Goal: Information Seeking & Learning: Check status

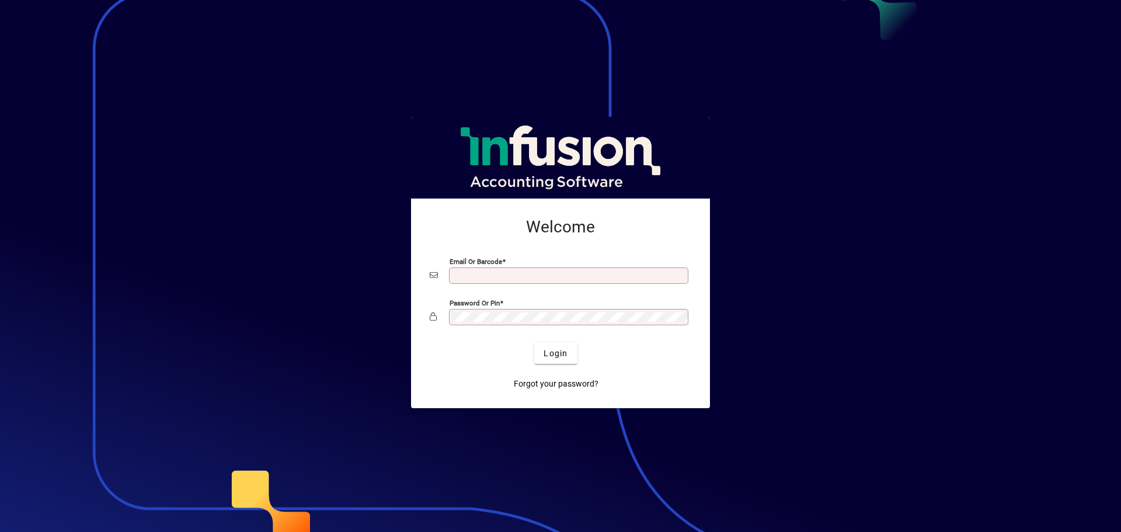
type input "**********"
click at [568, 349] on button "Login" at bounding box center [555, 353] width 43 height 21
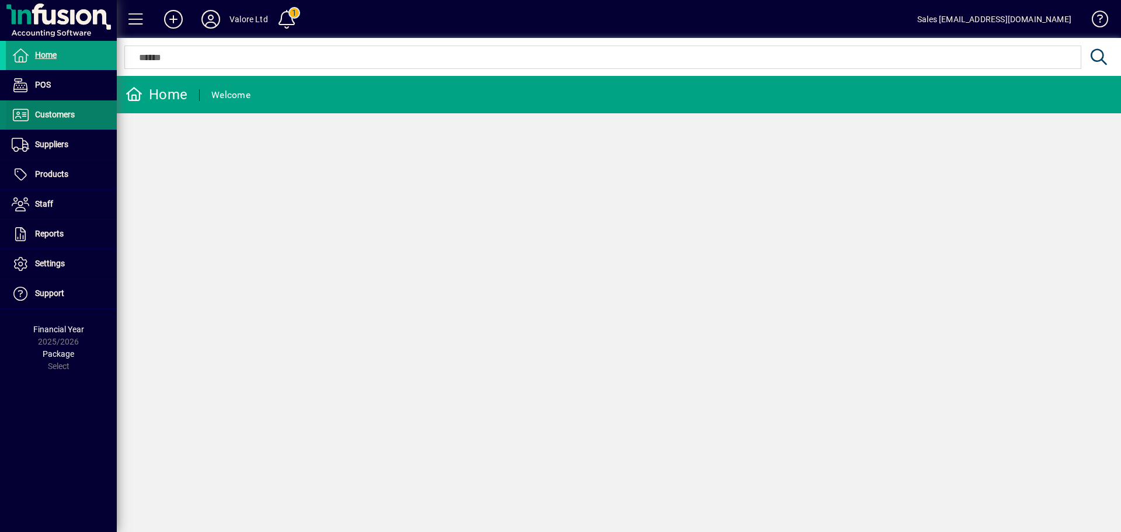
drag, startPoint x: 0, startPoint y: 0, endPoint x: 88, endPoint y: 127, distance: 154.9
click at [92, 119] on span at bounding box center [61, 115] width 111 height 28
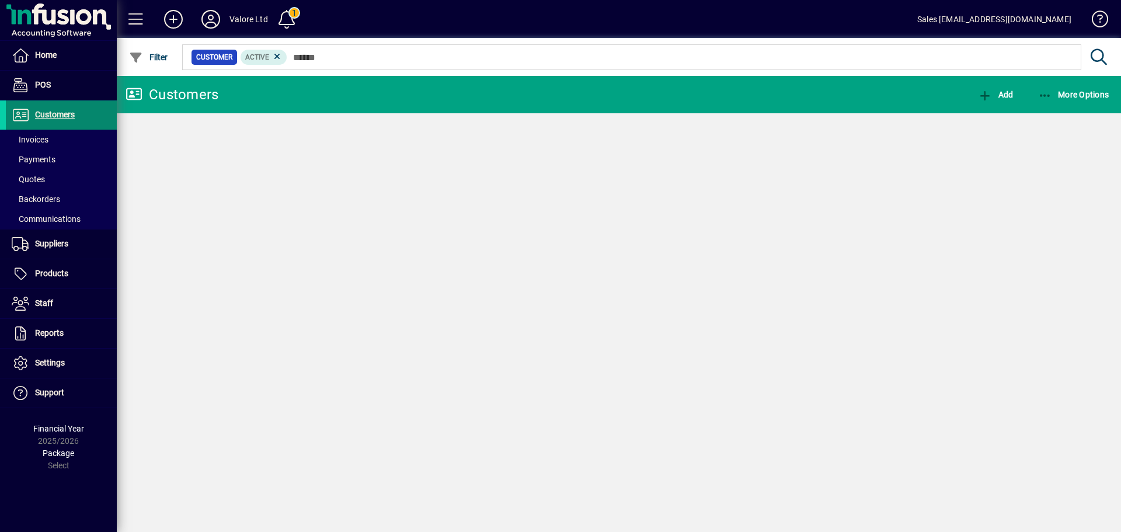
click at [87, 136] on span at bounding box center [61, 140] width 111 height 28
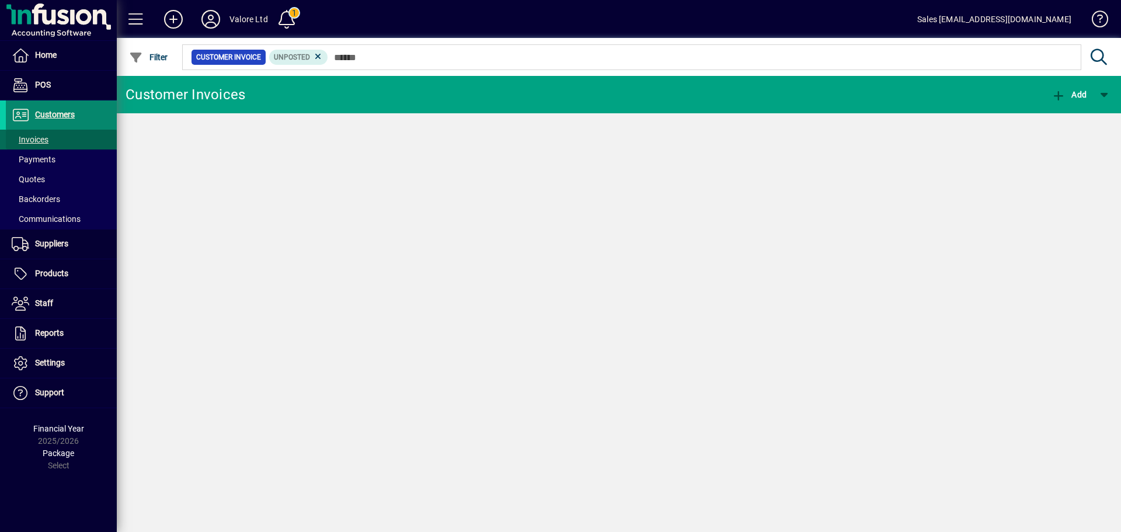
click at [87, 112] on span at bounding box center [61, 115] width 111 height 28
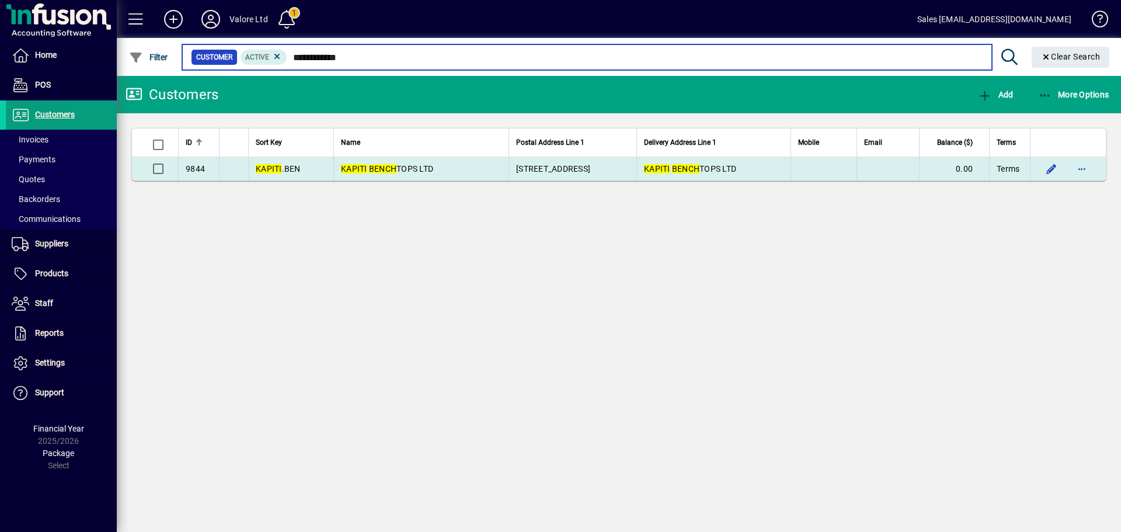
type input "**********"
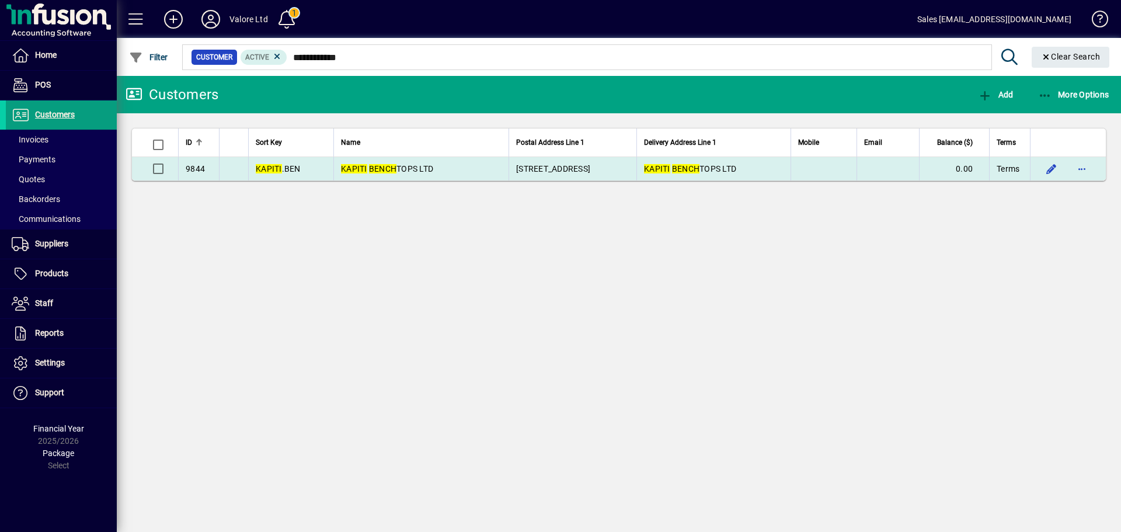
click at [398, 169] on span "KAPITI BENCH TOPS LTD" at bounding box center [387, 168] width 92 height 9
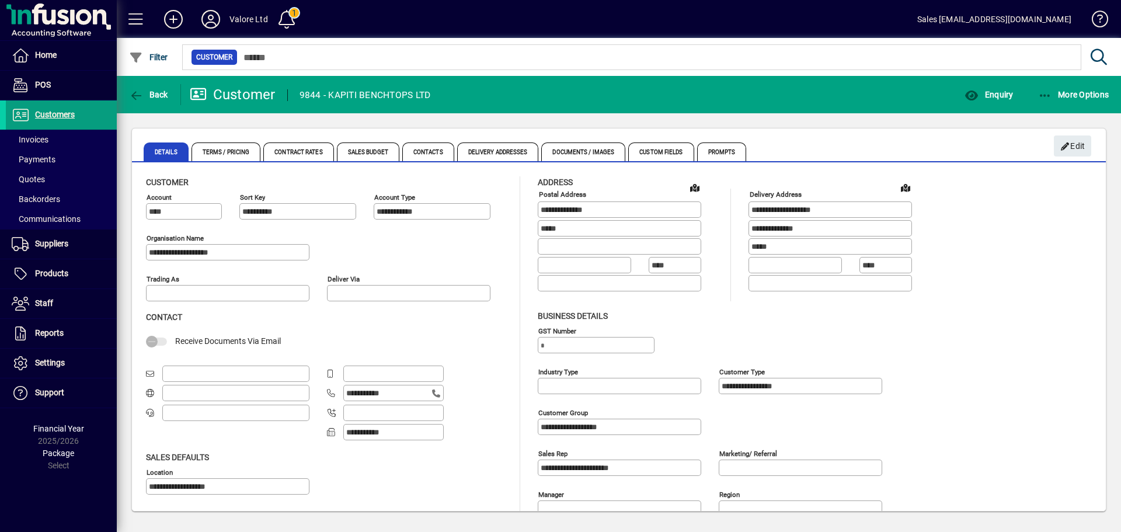
type input "**********"
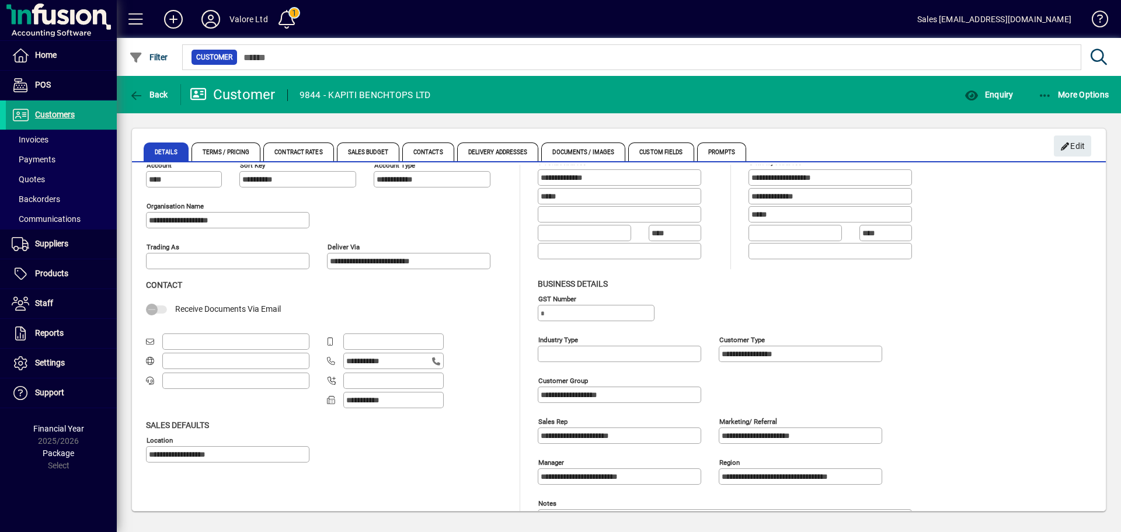
scroll to position [62, 0]
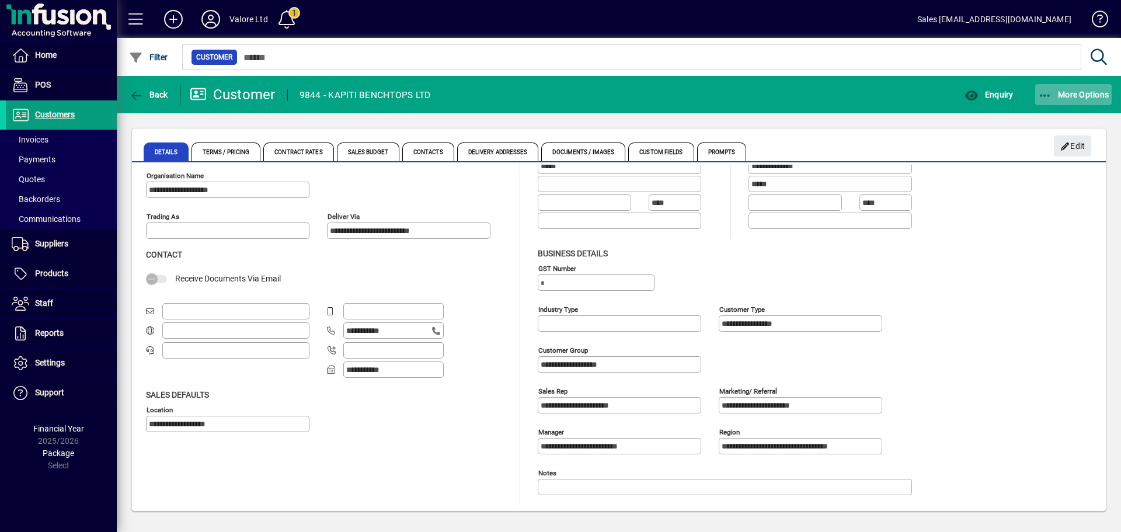
click at [1072, 91] on span "More Options" at bounding box center [1073, 94] width 71 height 9
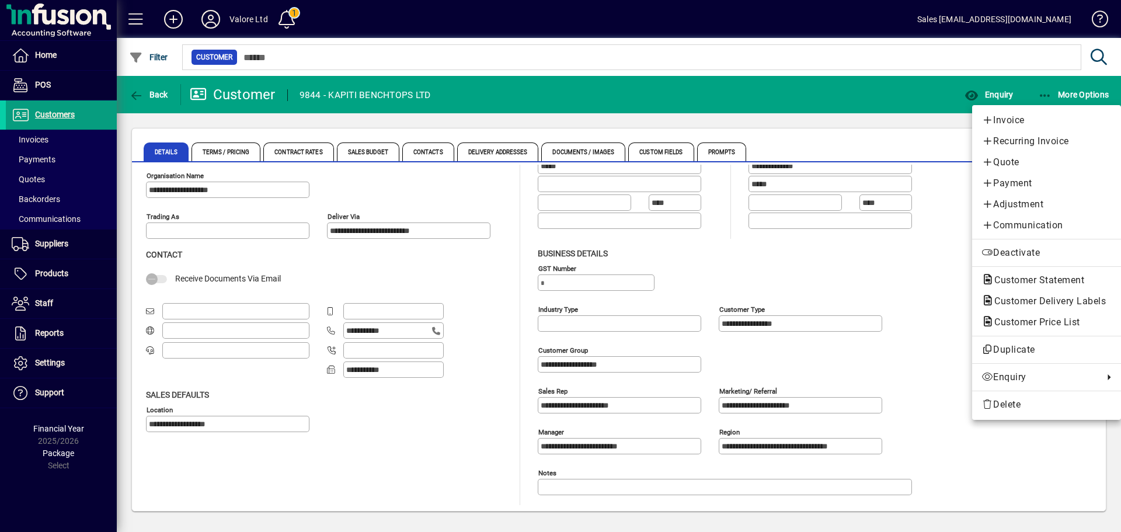
click at [890, 134] on div at bounding box center [560, 266] width 1121 height 532
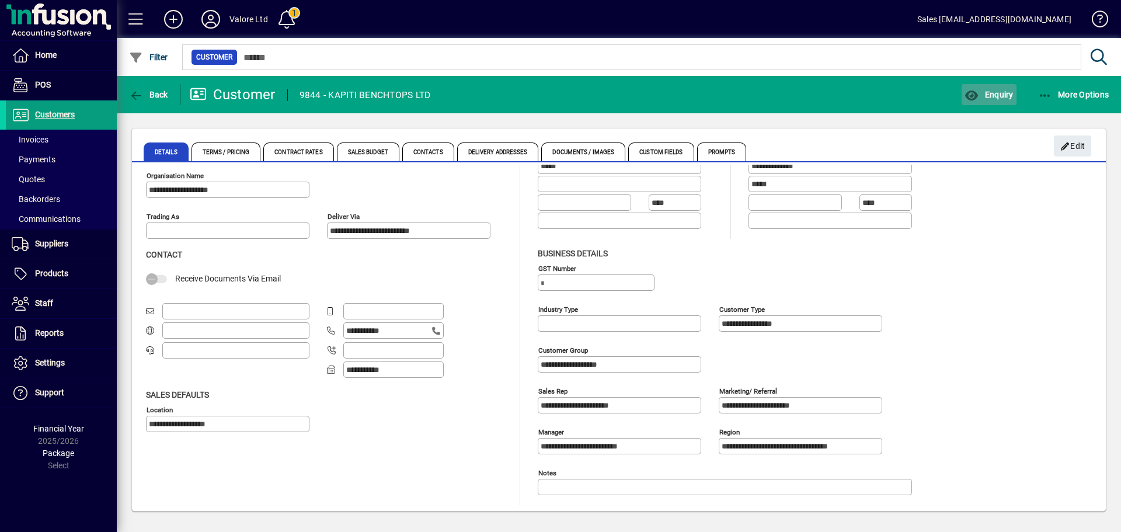
click at [988, 88] on span "button" at bounding box center [989, 95] width 54 height 28
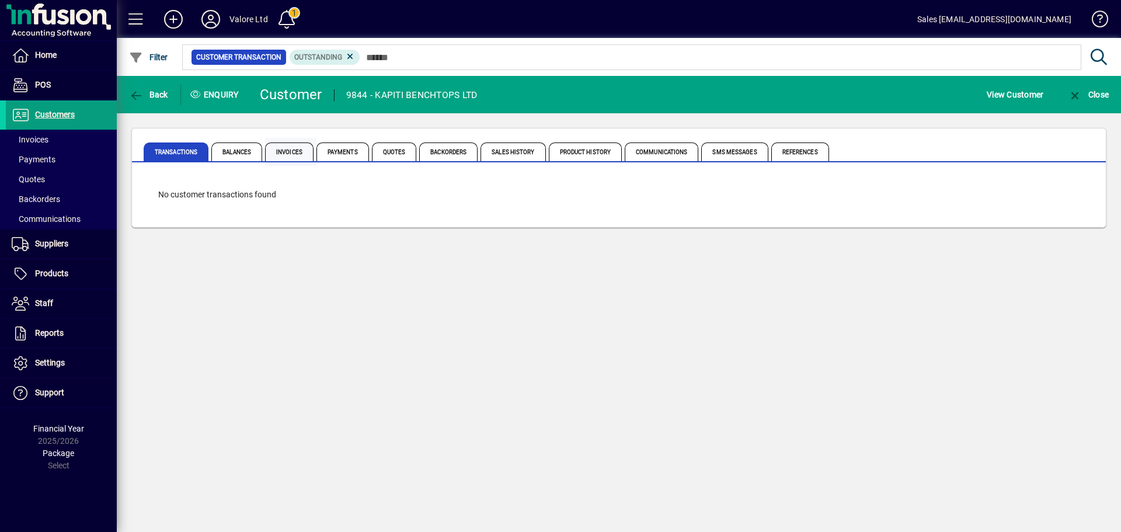
click at [311, 145] on span "Invoices" at bounding box center [289, 152] width 48 height 19
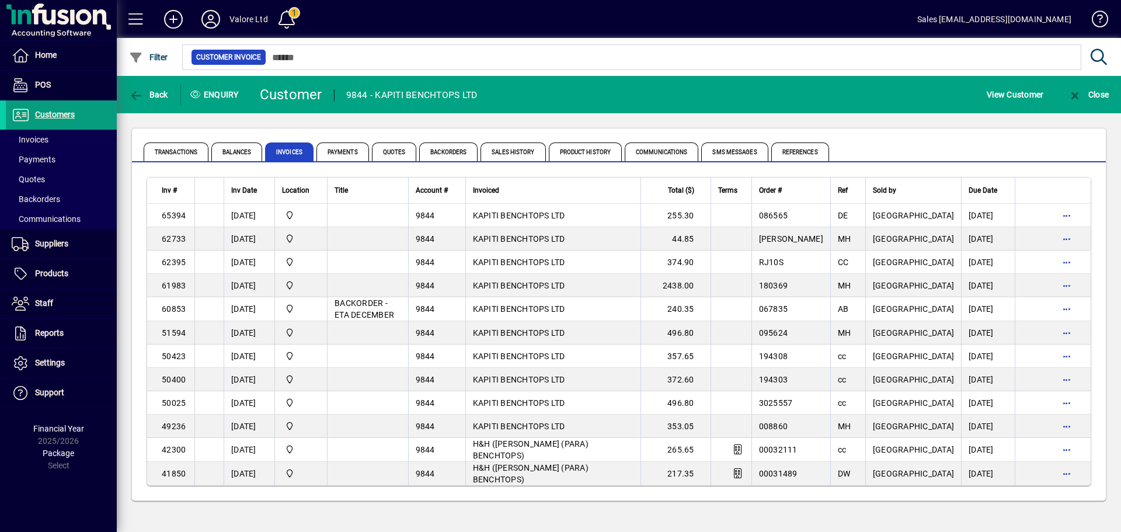
drag, startPoint x: 374, startPoint y: 220, endPoint x: 217, endPoint y: 192, distance: 160.2
click at [286, 209] on tr "65394 16/07/2024 HILLCREST WAREHOUSE 9844 KAPITI BENCHTOPS LTD 255.30 086565 DE…" at bounding box center [619, 215] width 944 height 23
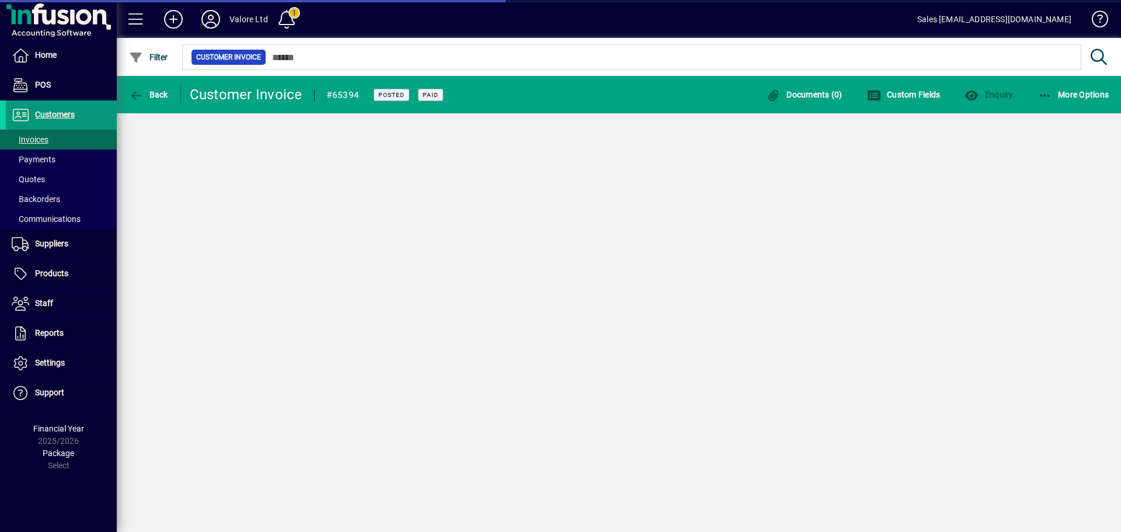
click at [103, 119] on span at bounding box center [61, 115] width 111 height 28
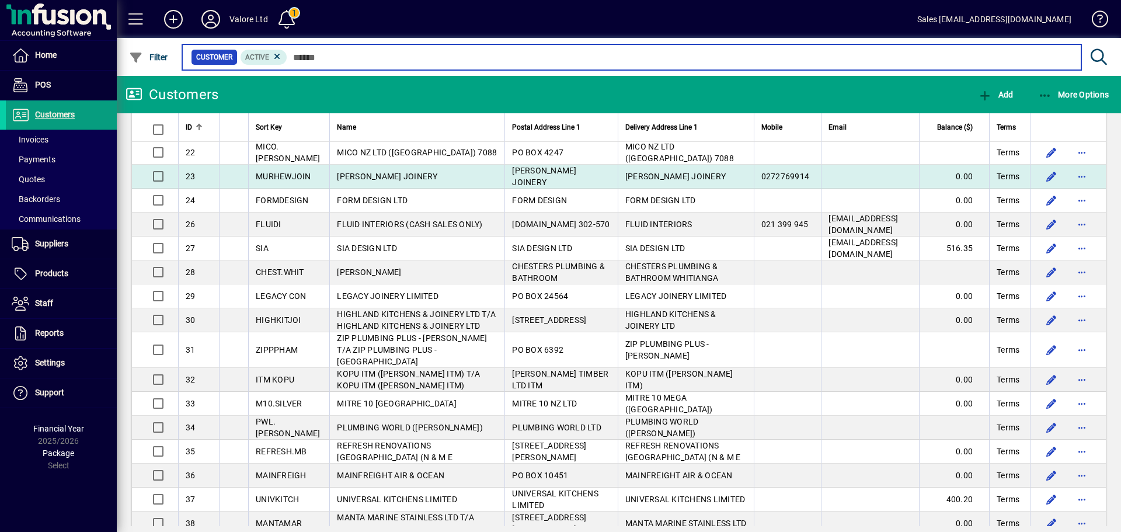
scroll to position [467, 0]
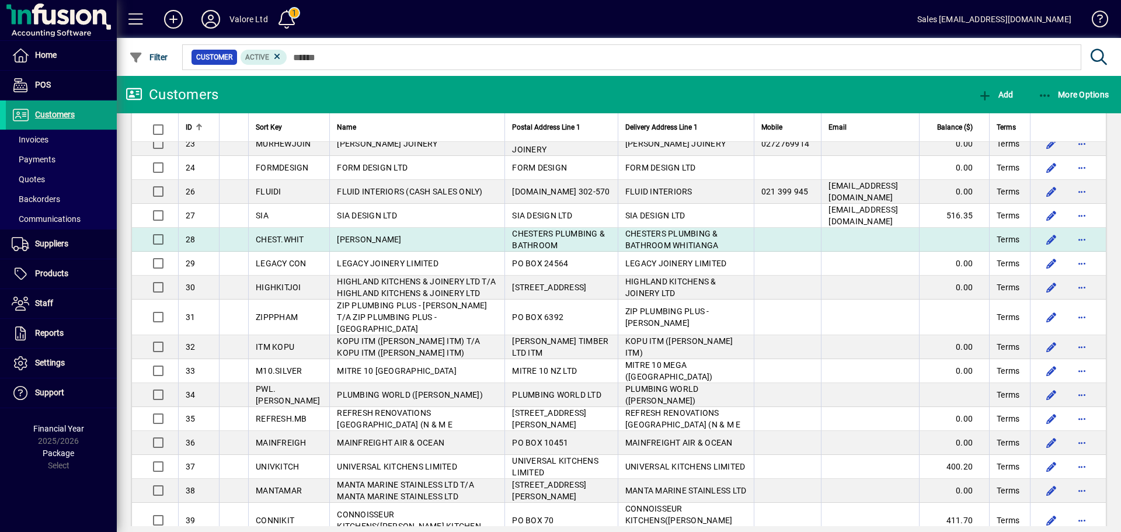
click at [431, 252] on td "CHESTERS WHITIANGA" at bounding box center [416, 240] width 175 height 24
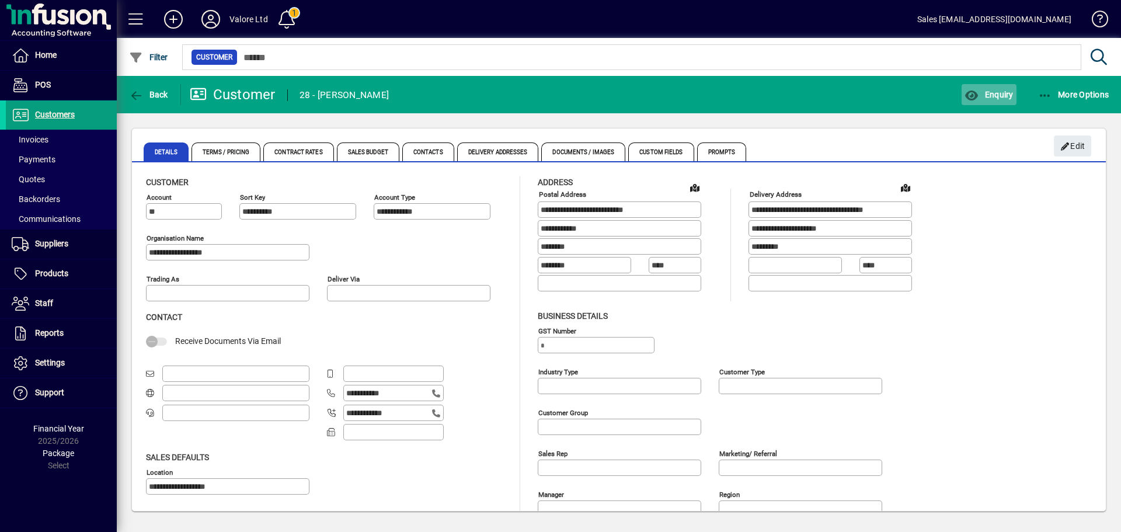
type input "**********"
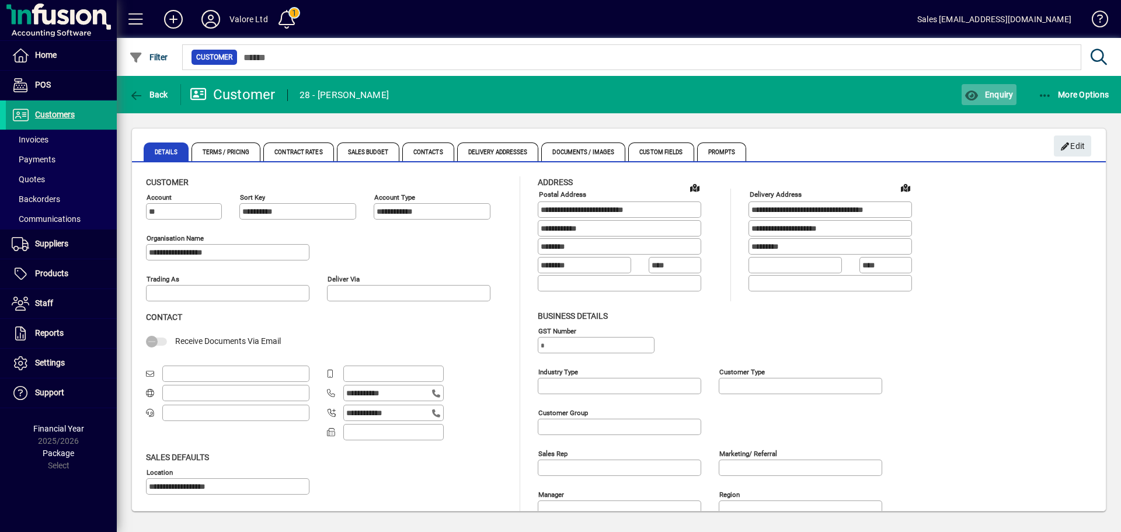
type input "**********"
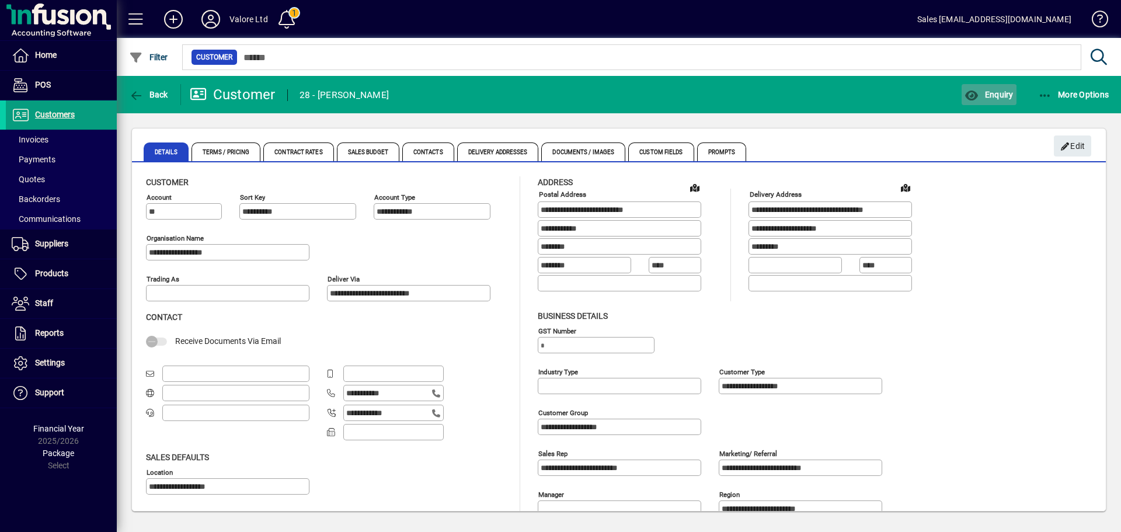
click at [971, 97] on icon "button" at bounding box center [972, 96] width 15 height 12
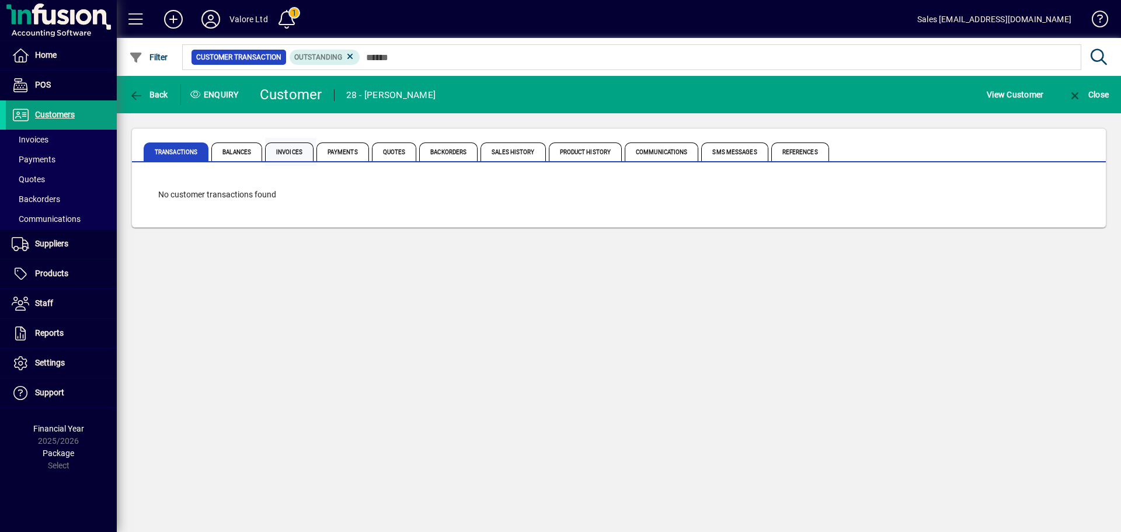
click at [279, 156] on span "Invoices" at bounding box center [289, 152] width 48 height 19
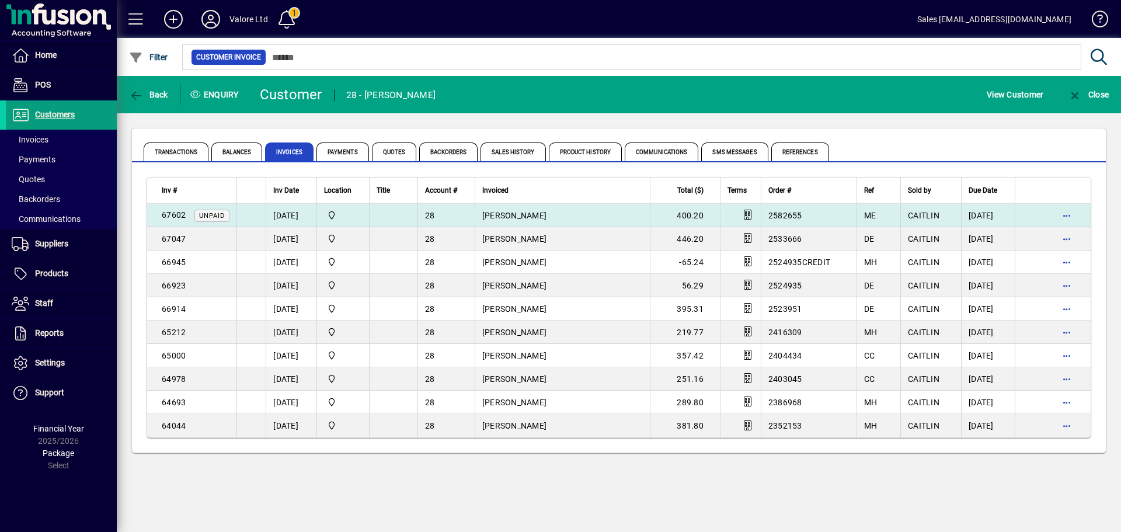
click at [533, 223] on td "CHESTERS WHITIANGA" at bounding box center [562, 215] width 175 height 23
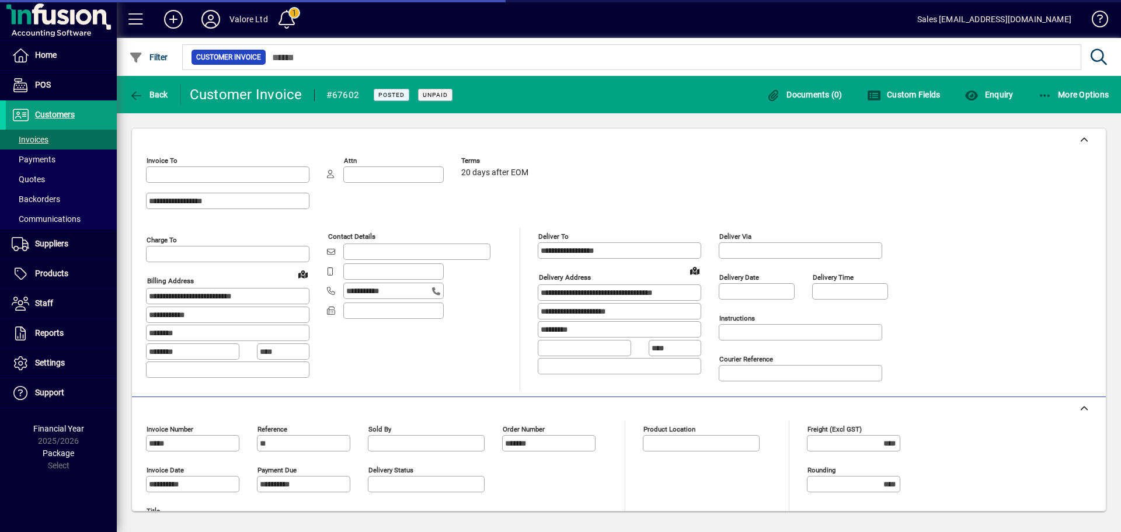
type input "**********"
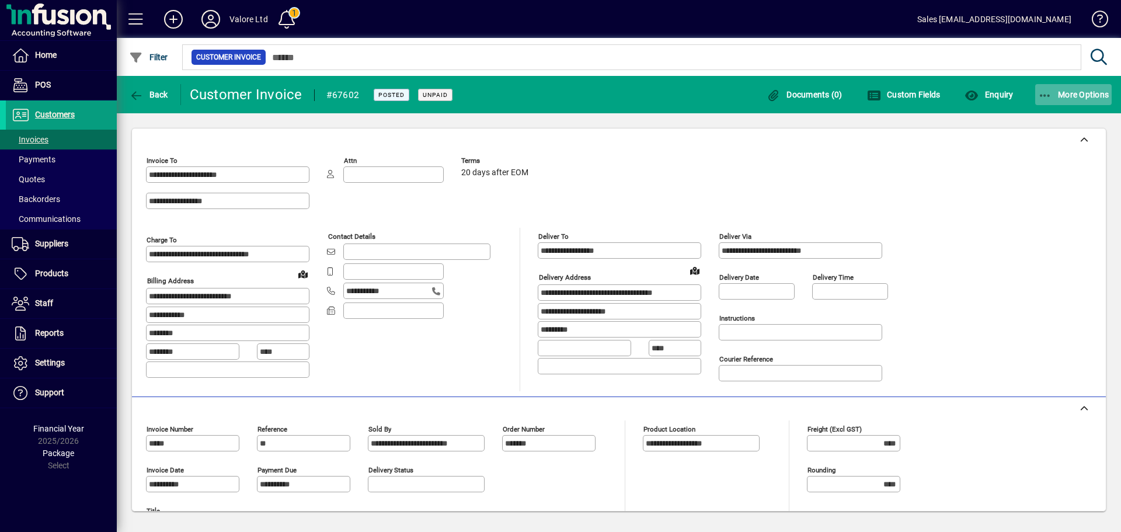
click at [1069, 85] on span "button" at bounding box center [1074, 95] width 77 height 28
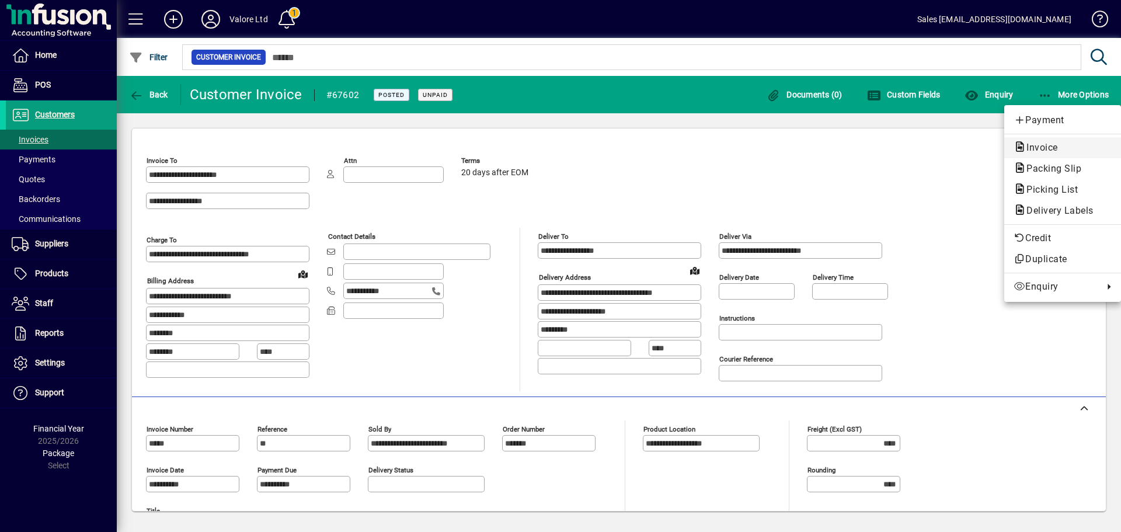
click at [1041, 141] on span "Invoice" at bounding box center [1063, 148] width 98 height 14
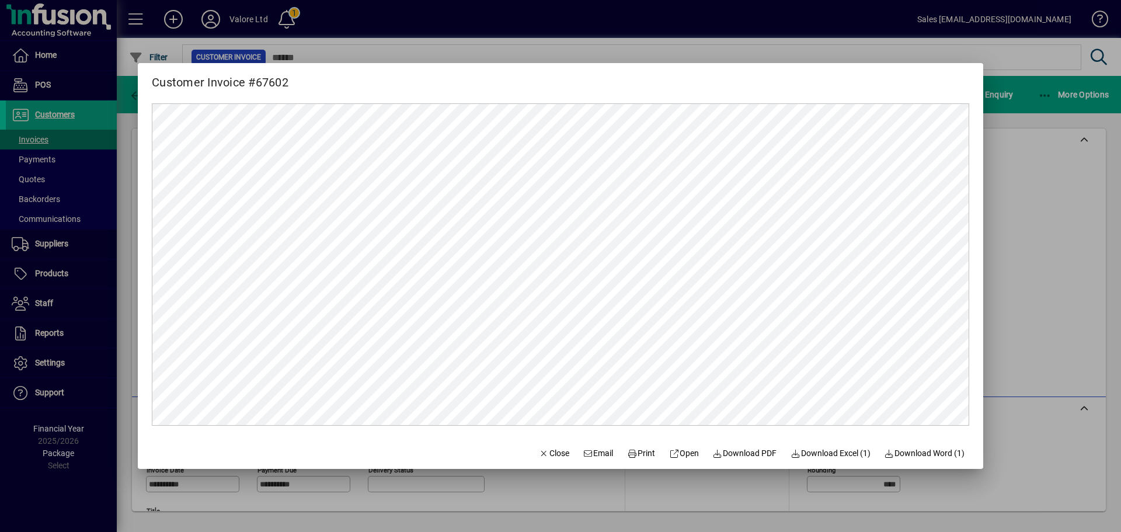
drag, startPoint x: 1027, startPoint y: 213, endPoint x: 1016, endPoint y: 210, distance: 11.9
click at [1027, 213] on div at bounding box center [560, 266] width 1121 height 532
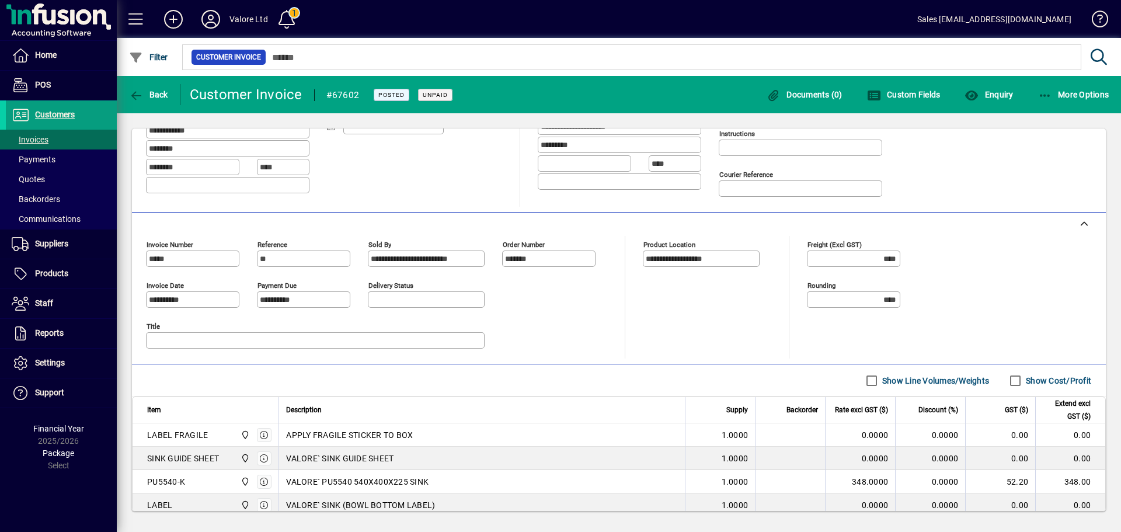
scroll to position [327, 0]
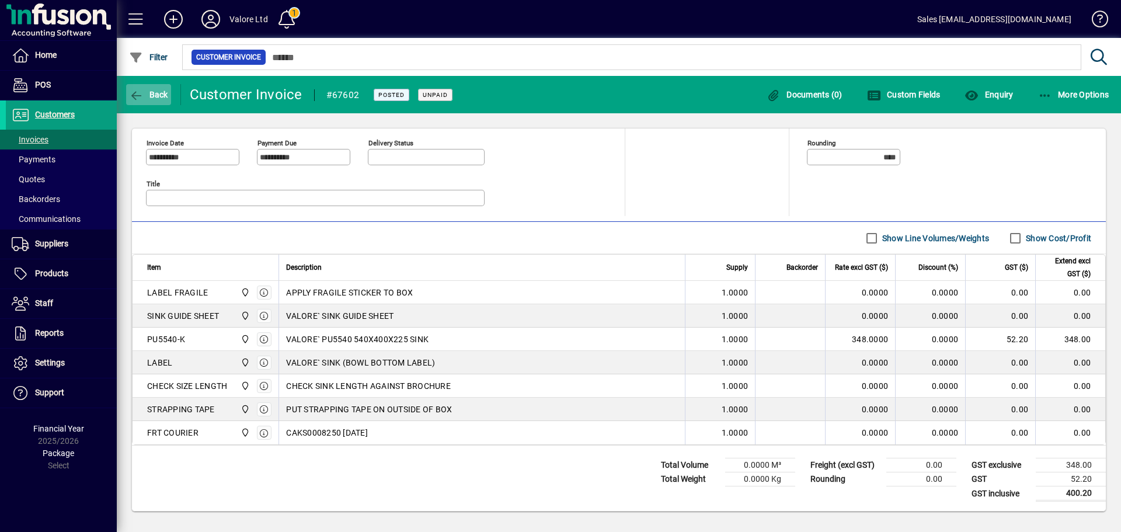
click at [162, 99] on span "Back" at bounding box center [148, 94] width 39 height 9
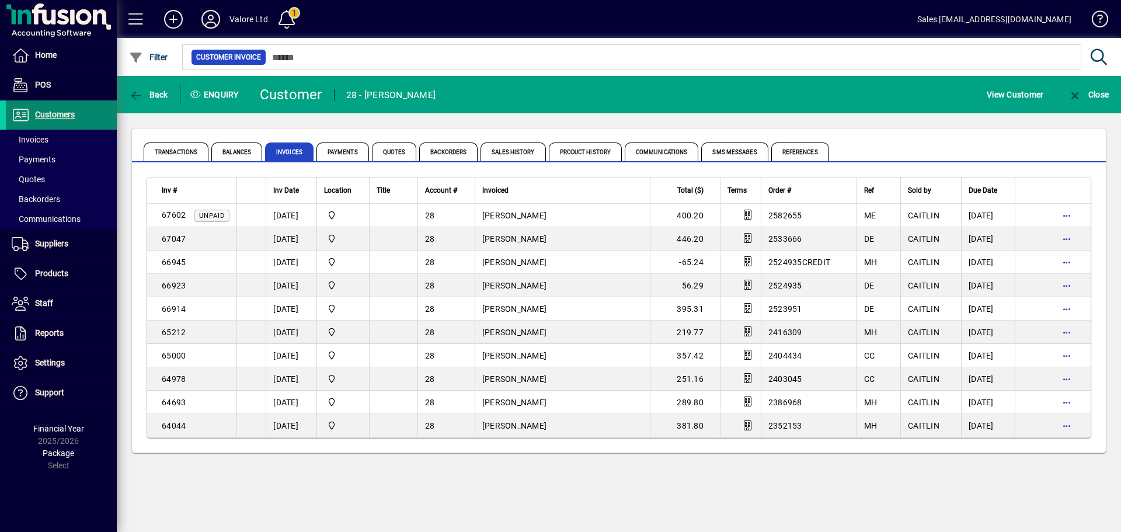
click at [72, 117] on span "Customers" at bounding box center [55, 114] width 40 height 9
